Goal: Navigation & Orientation: Find specific page/section

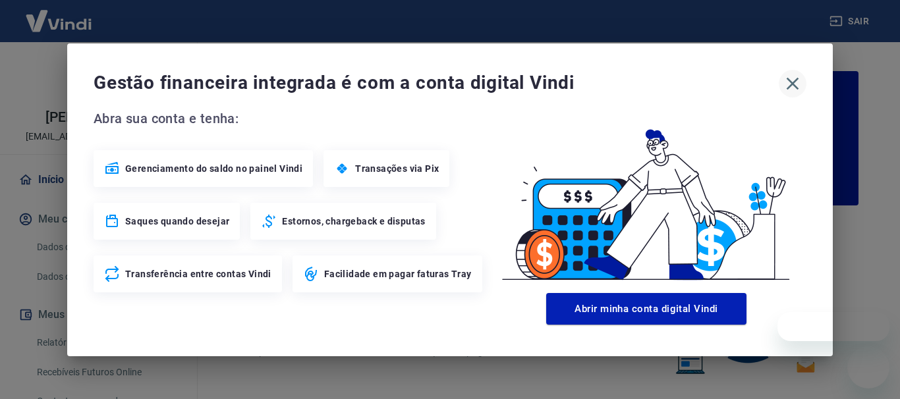
click at [794, 86] on icon "button" at bounding box center [792, 83] width 21 height 21
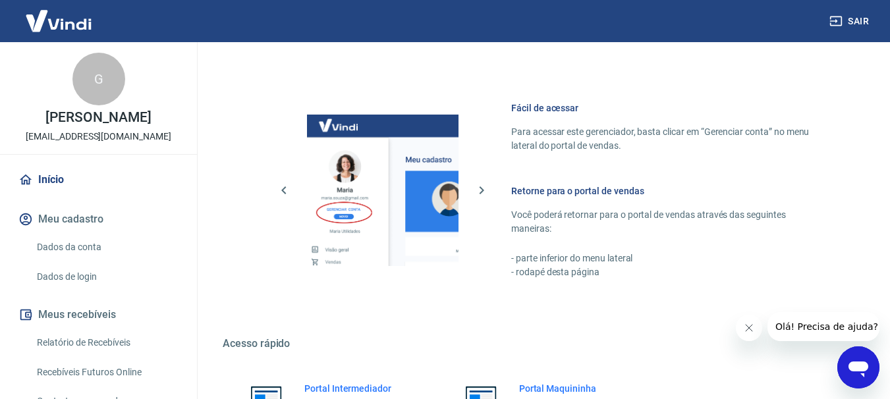
scroll to position [763, 0]
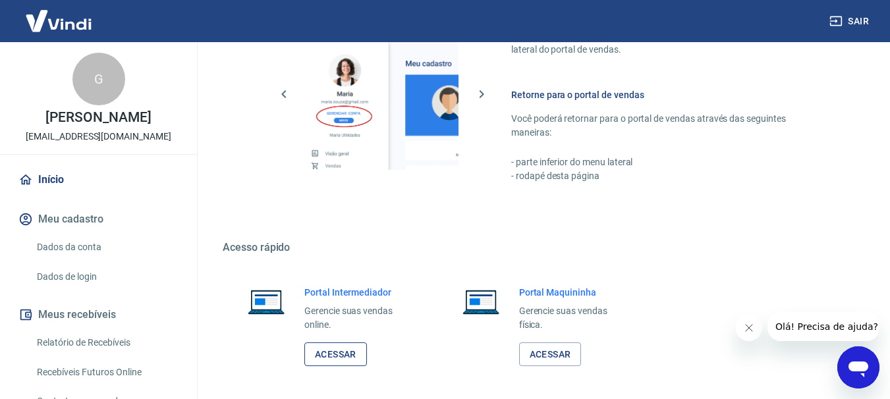
click at [328, 355] on link "Acessar" at bounding box center [335, 355] width 63 height 24
click at [327, 353] on link "Acessar" at bounding box center [335, 355] width 63 height 24
